Goal: Task Accomplishment & Management: Manage account settings

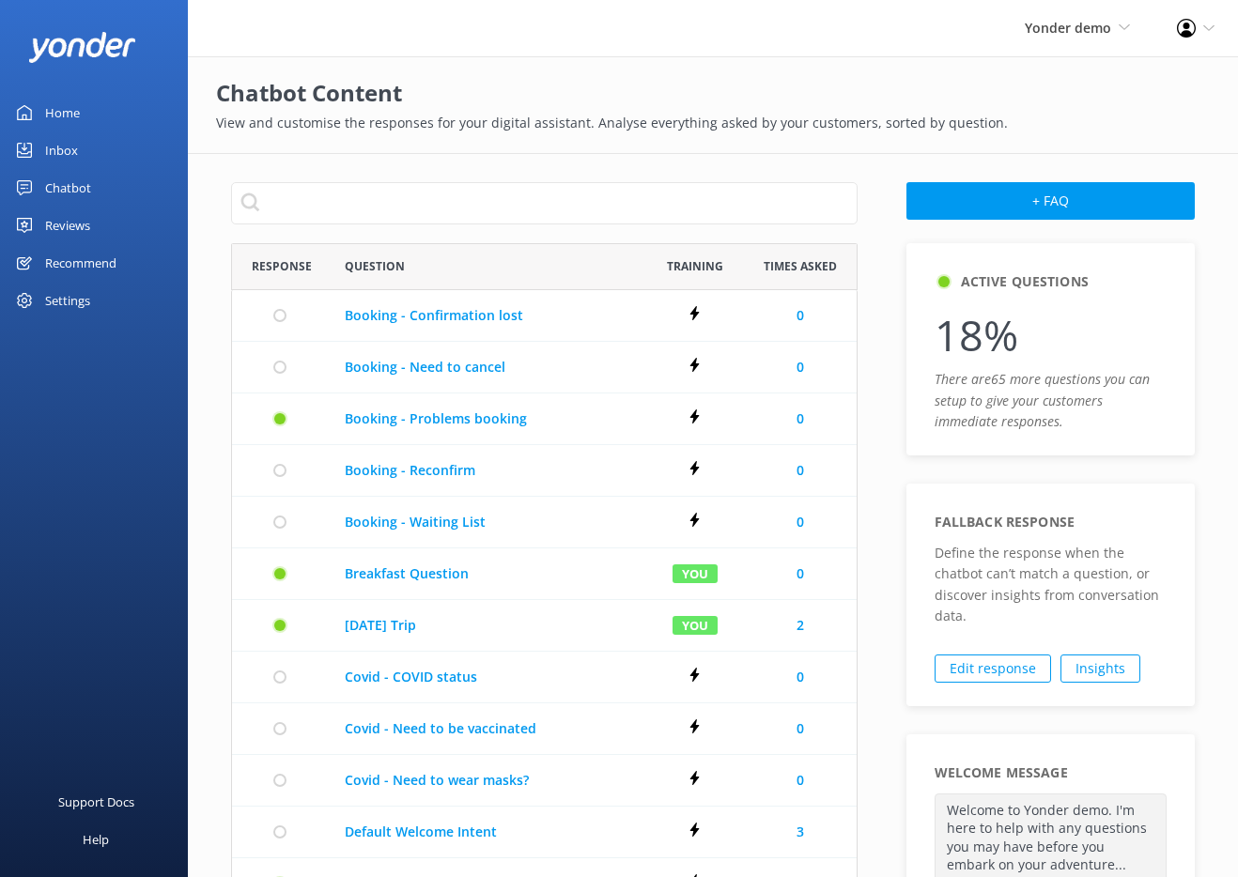
scroll to position [1067, 611]
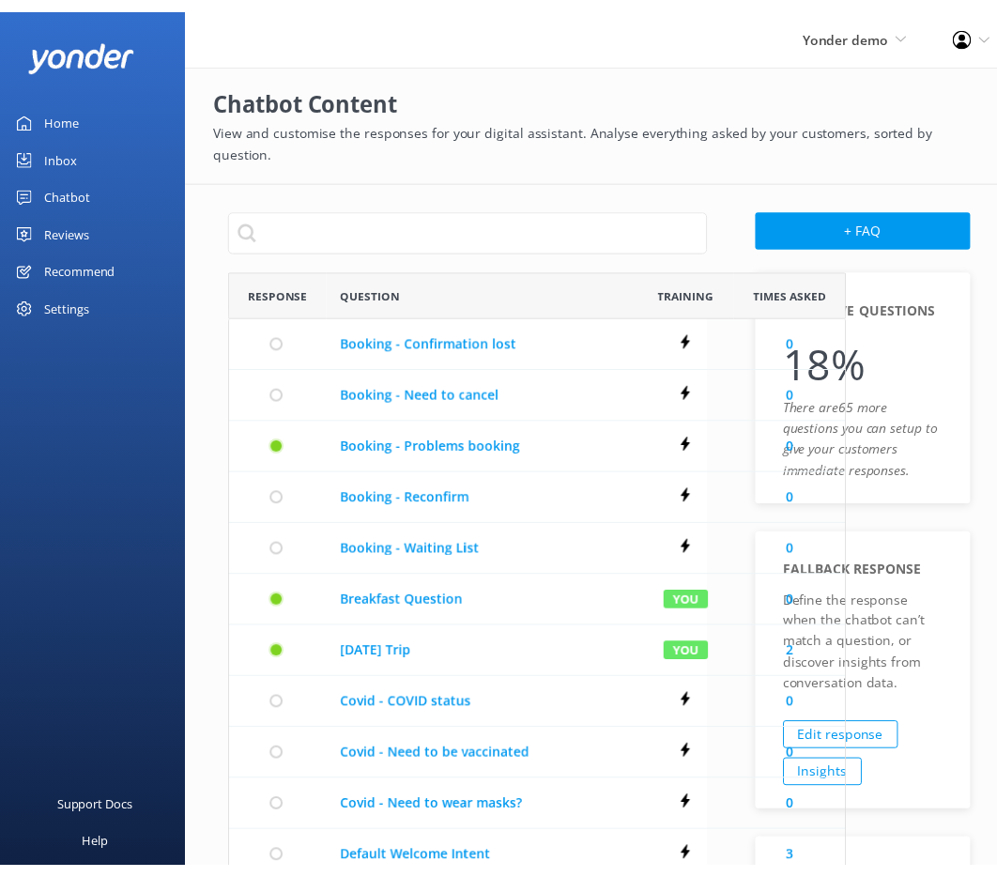
scroll to position [1067, 452]
